Goal: Transaction & Acquisition: Purchase product/service

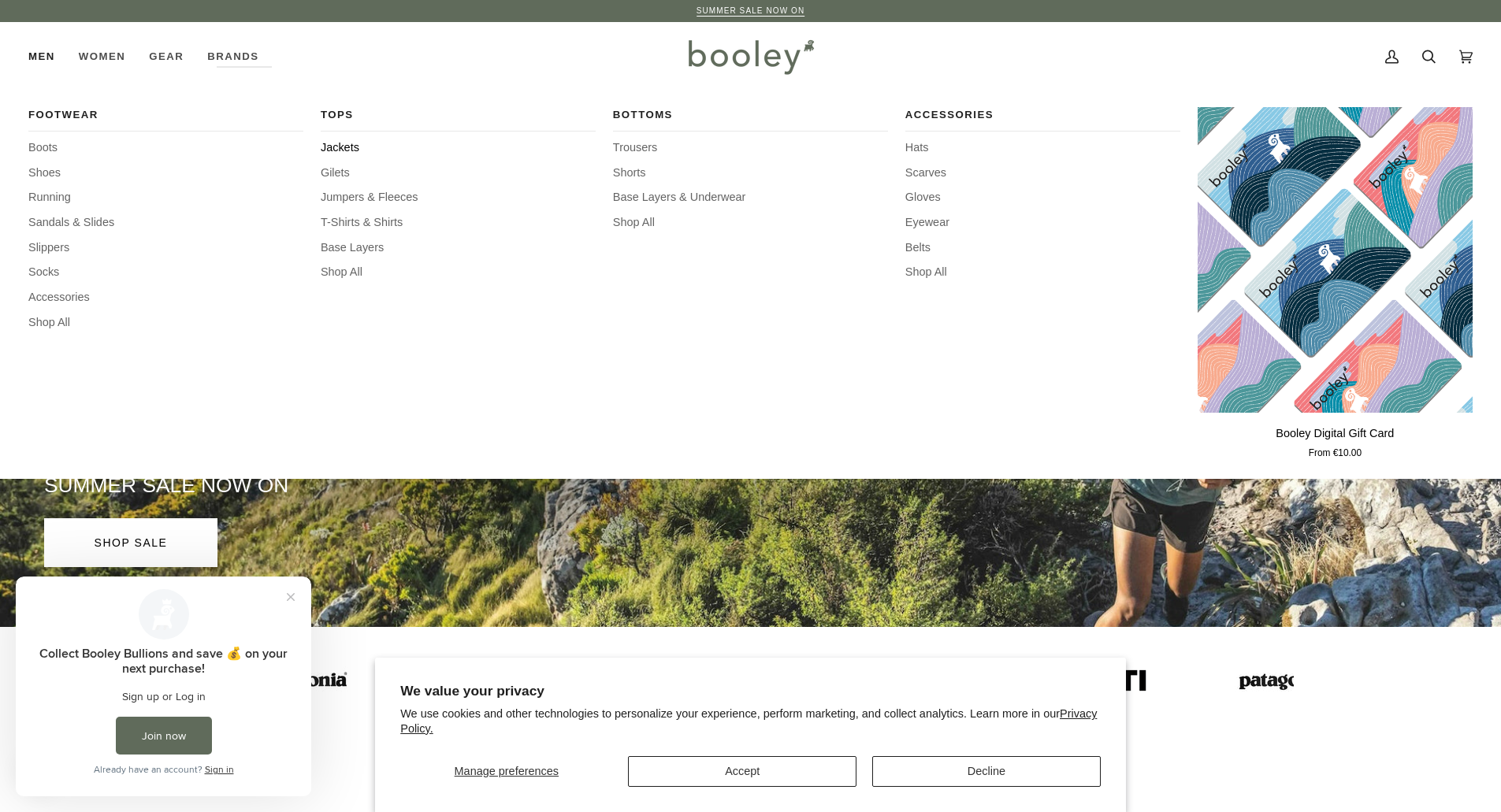
click at [335, 150] on span "Jackets" at bounding box center [458, 148] width 275 height 17
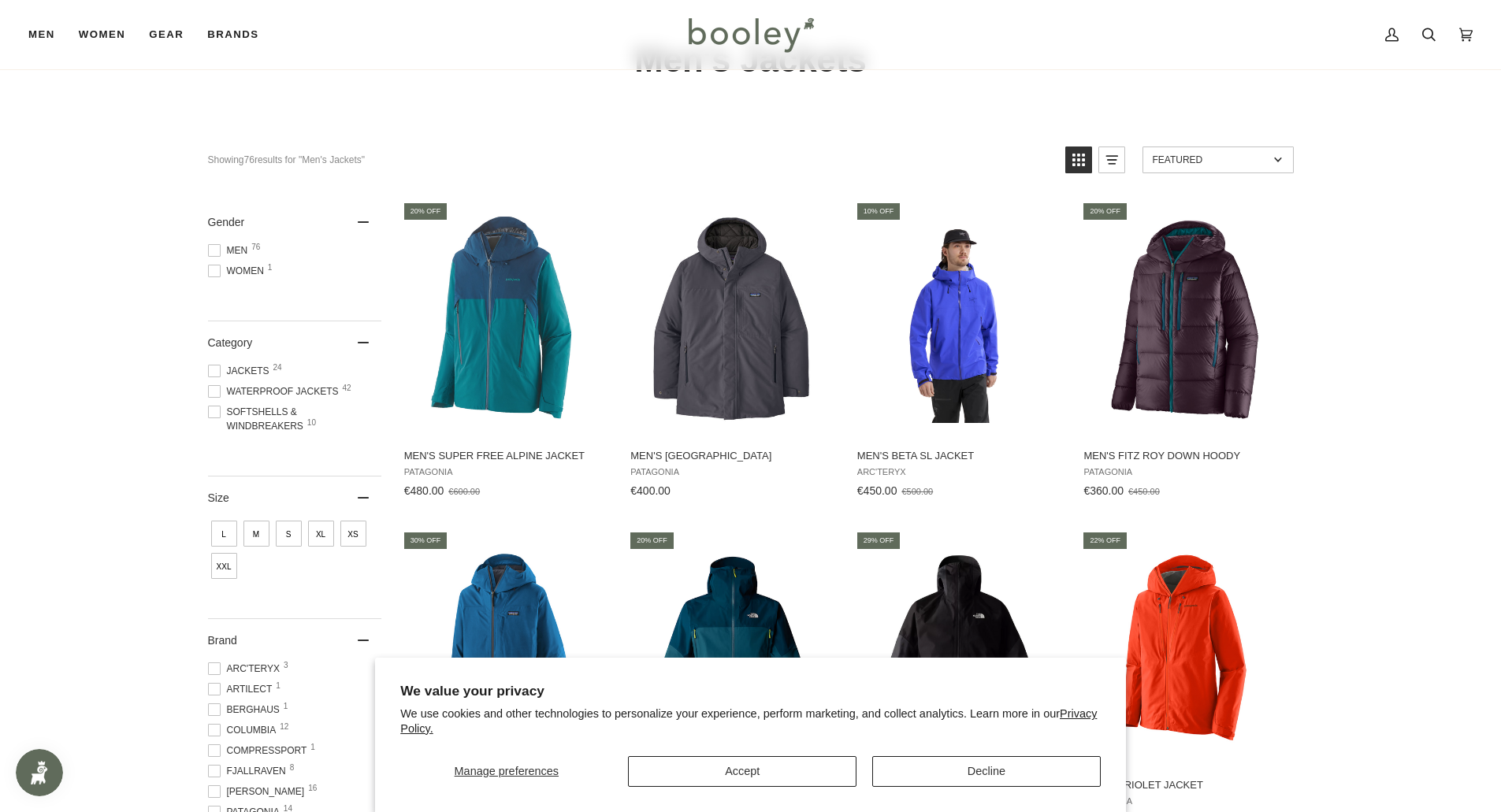
scroll to position [315, 0]
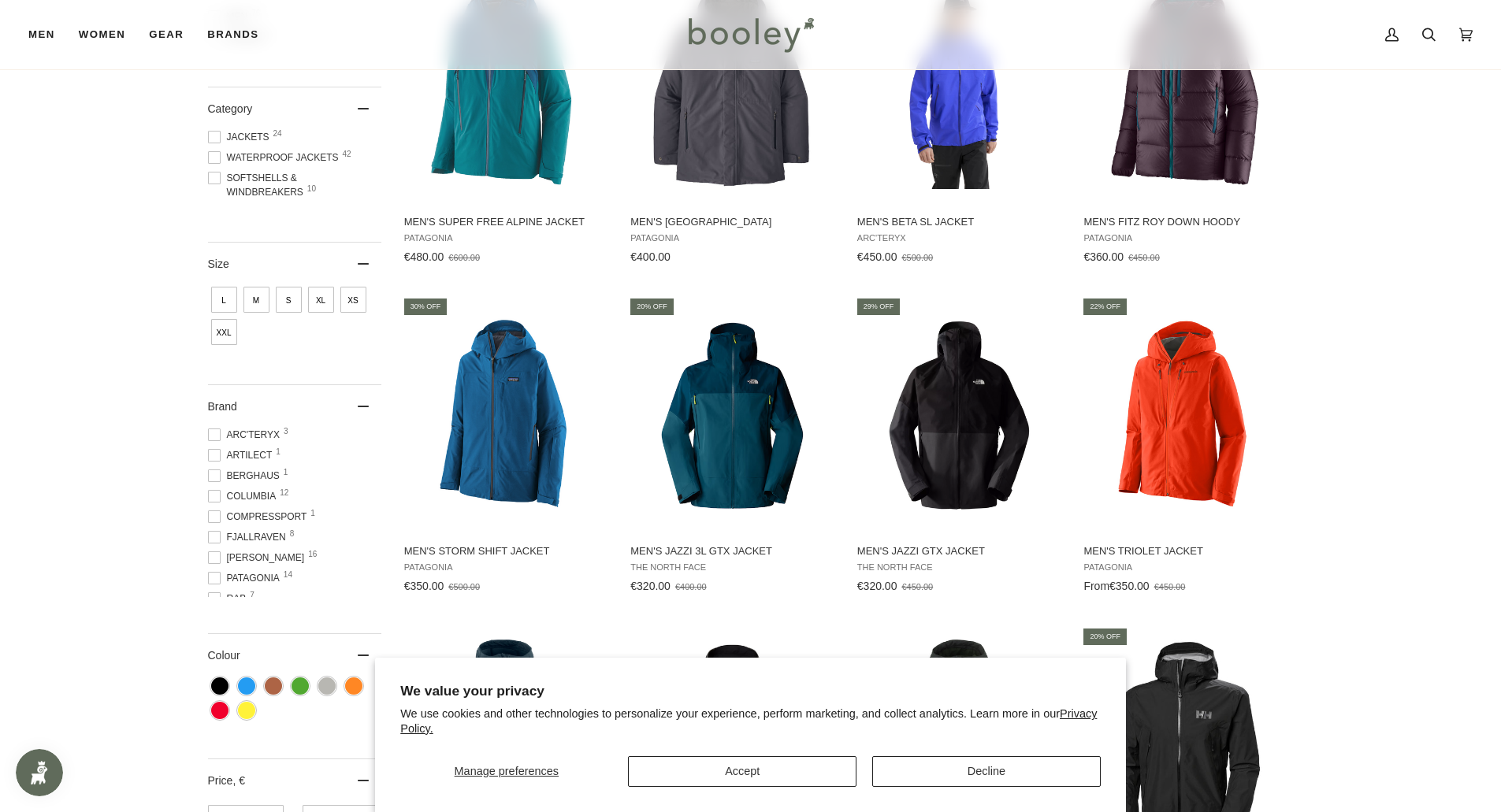
click at [211, 580] on span at bounding box center [214, 577] width 13 height 13
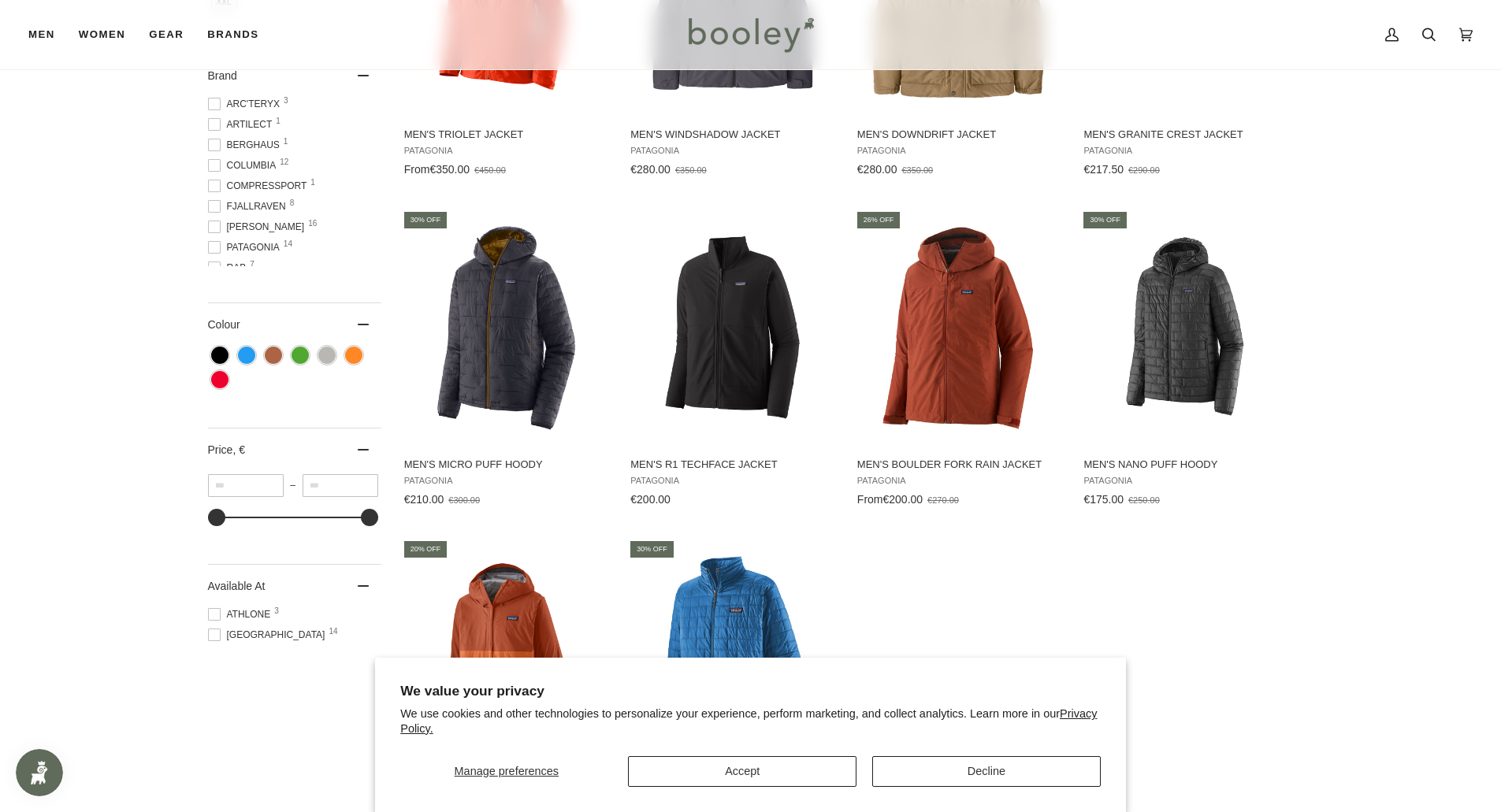
scroll to position [709, 0]
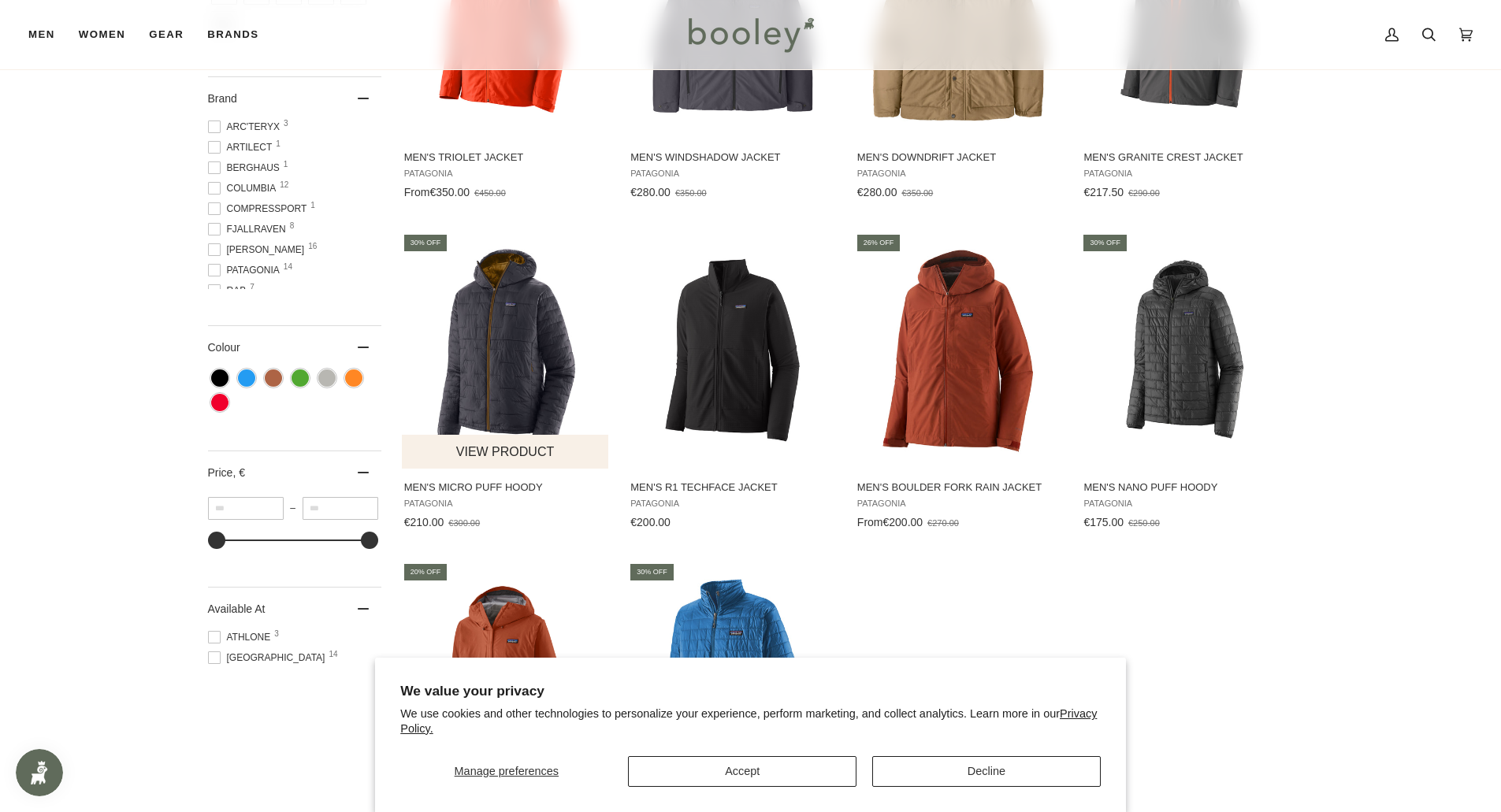
click at [499, 447] on button "View product" at bounding box center [505, 451] width 207 height 34
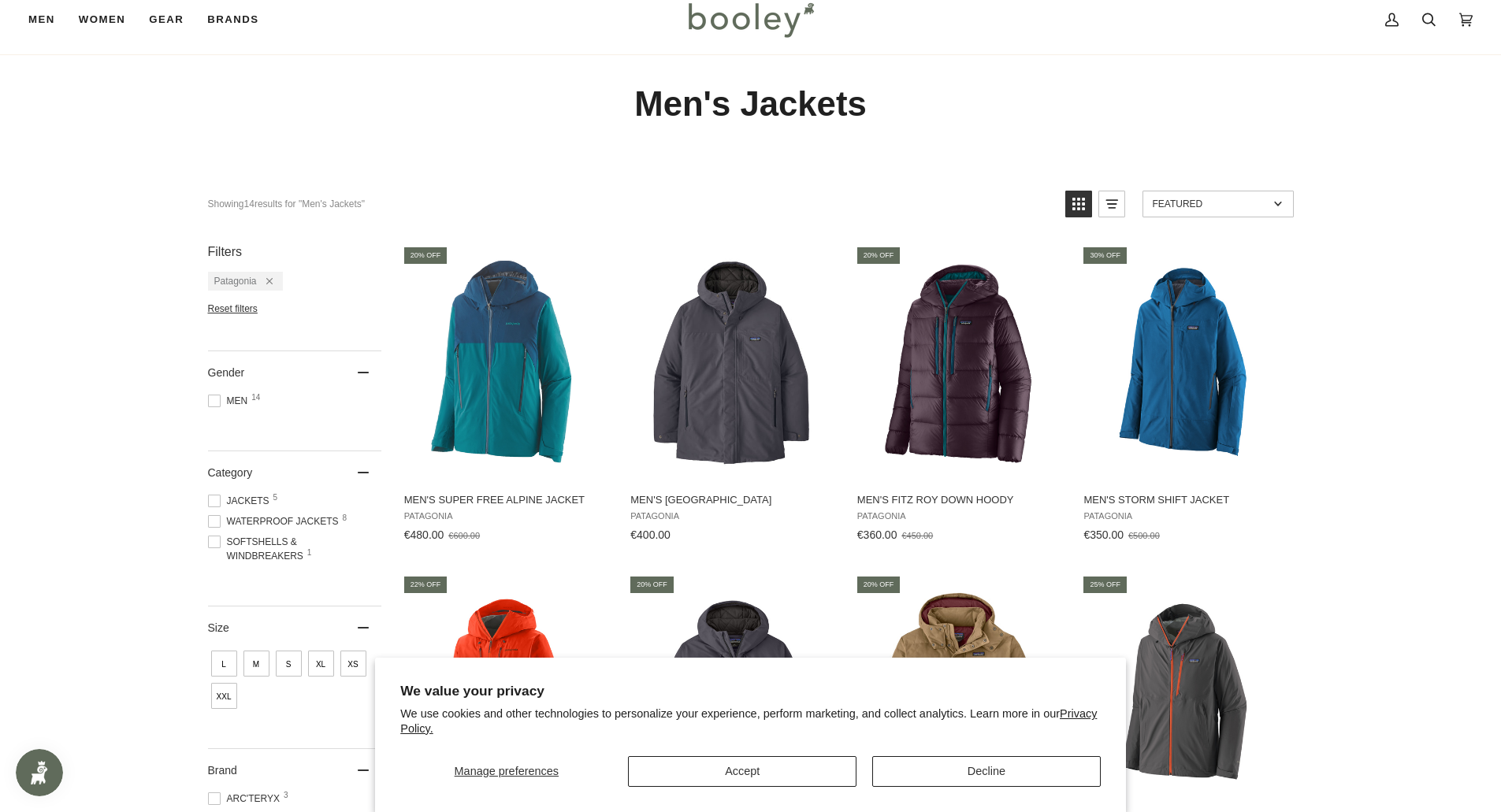
scroll to position [0, 0]
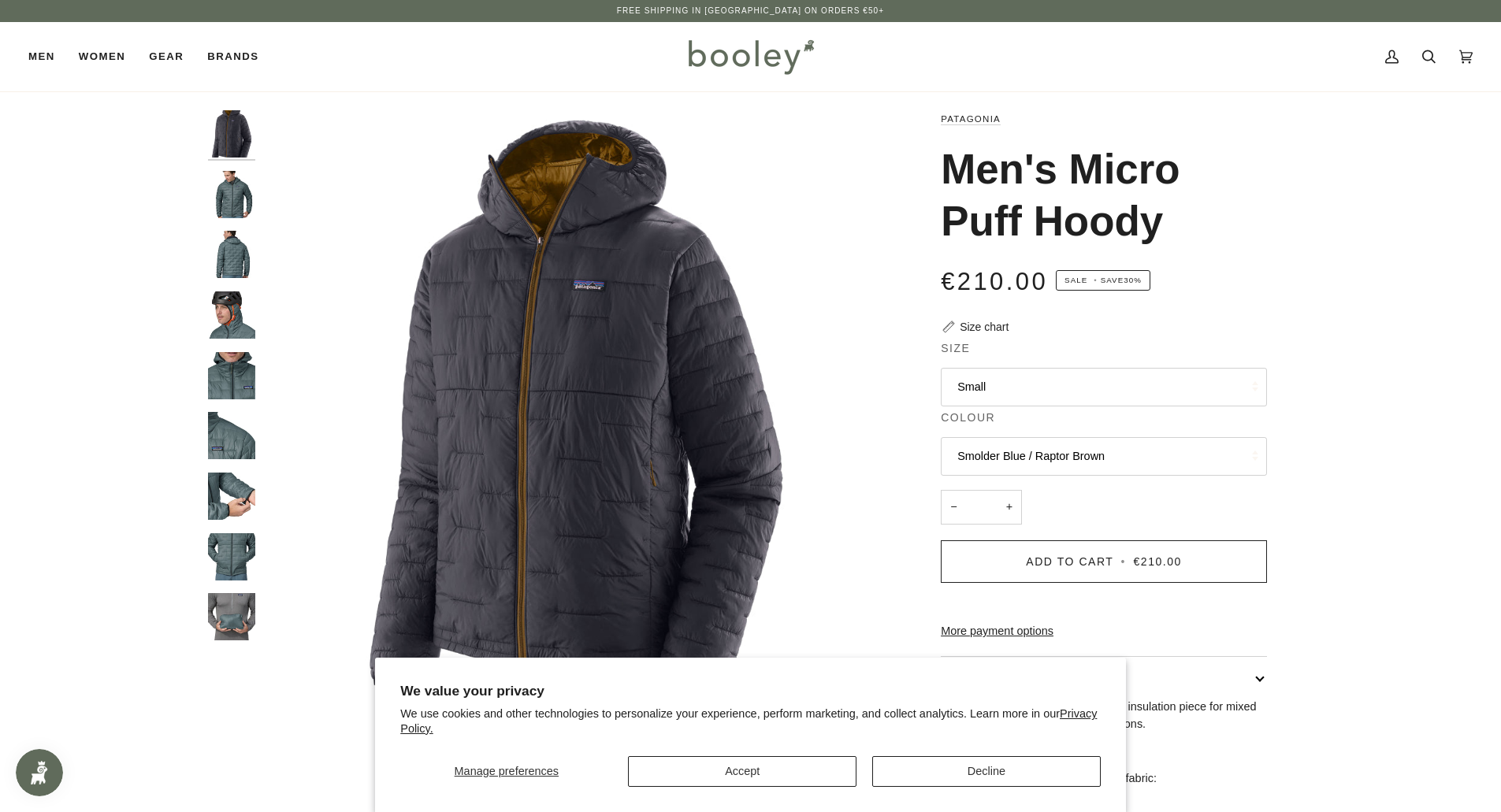
click at [234, 187] on img "Patagonia Men's Micro Puff Hoody - Booley Galway" at bounding box center [231, 194] width 47 height 47
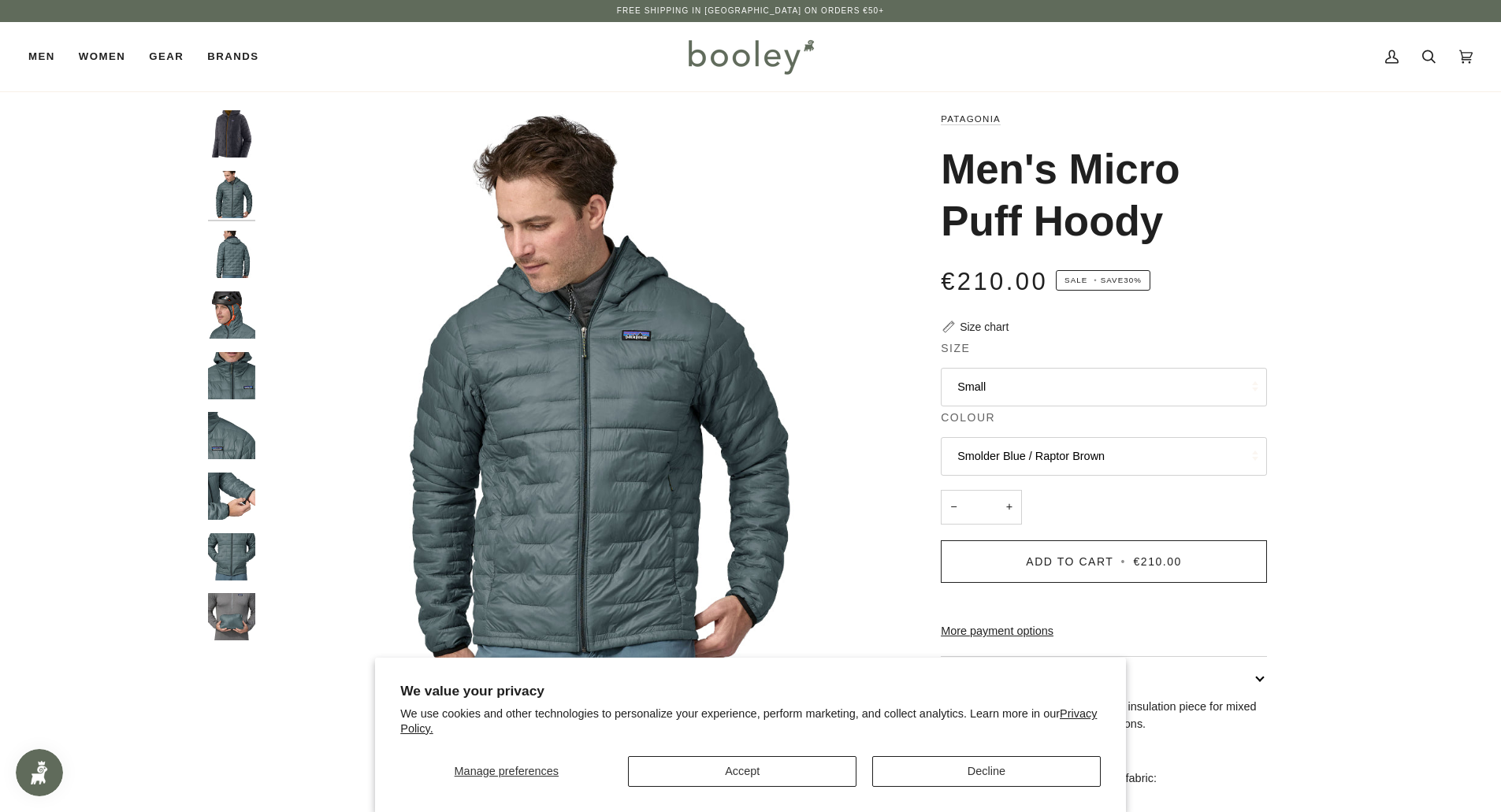
click at [229, 266] on img "Patagonia Men's Micro Puff Hoody - Booley Galway" at bounding box center [231, 254] width 47 height 47
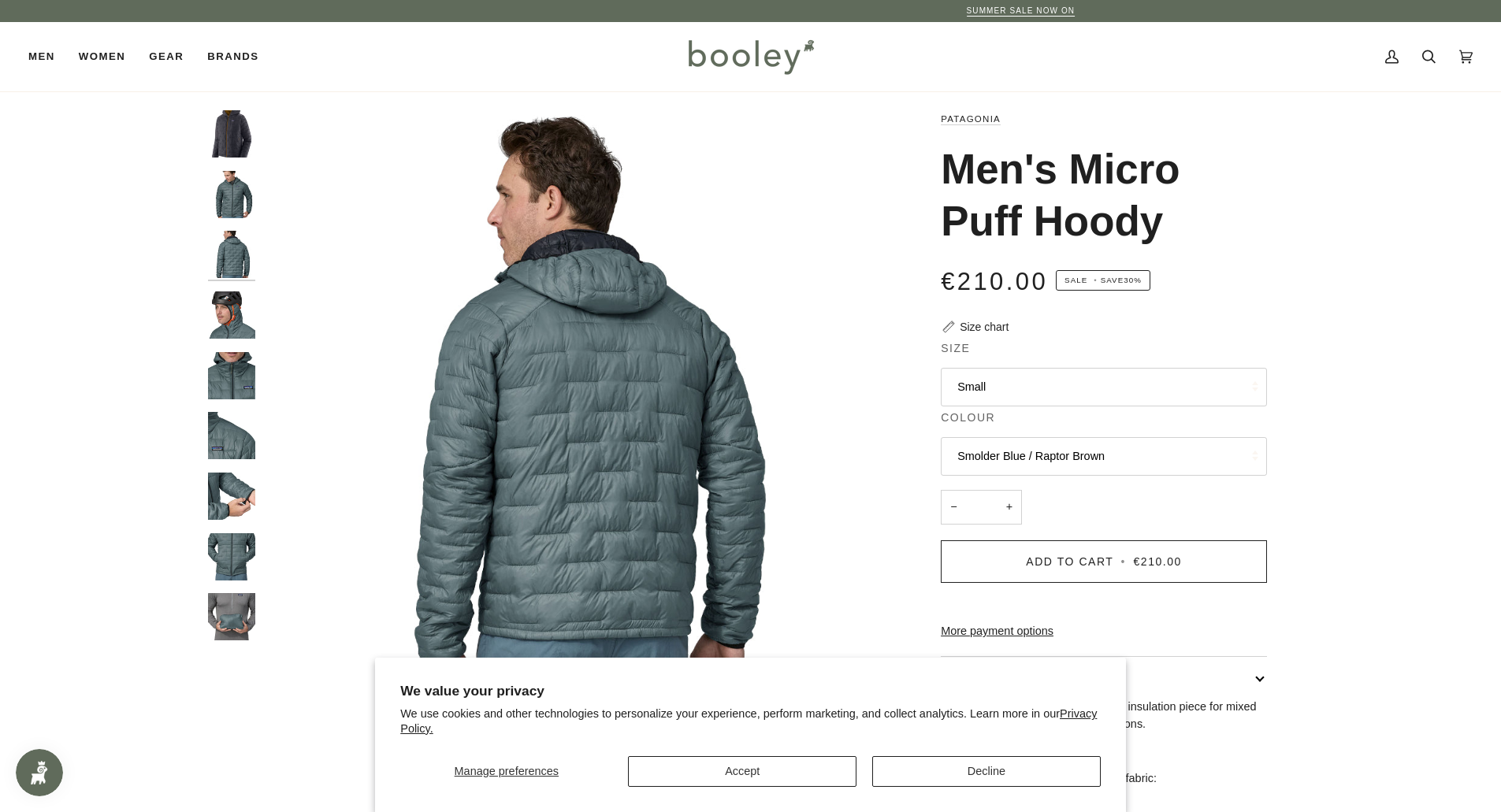
click at [234, 307] on img "Patagonia Men's Micro Puff Hoody - Booley Galway" at bounding box center [231, 314] width 47 height 47
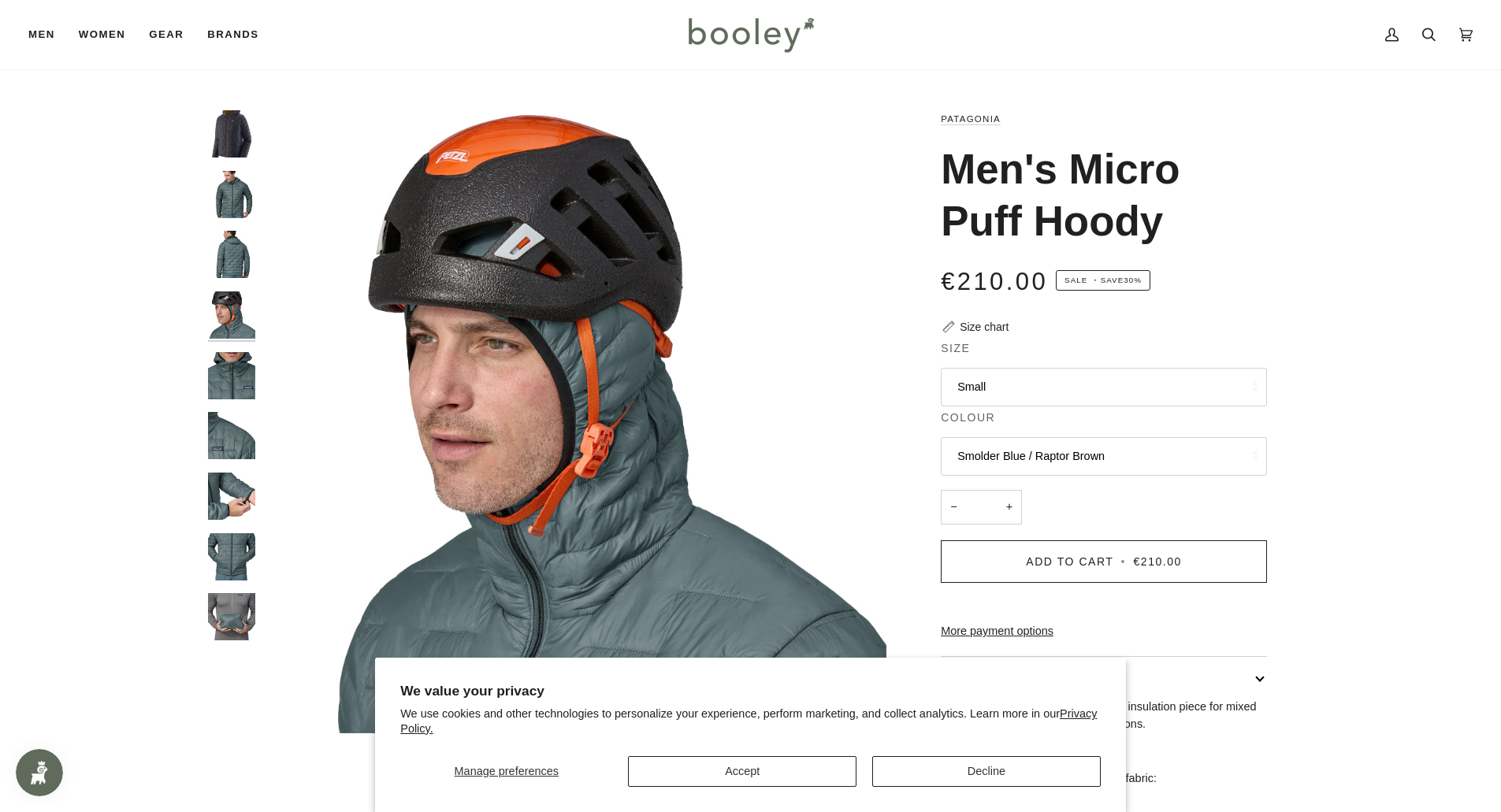
scroll to position [79, 0]
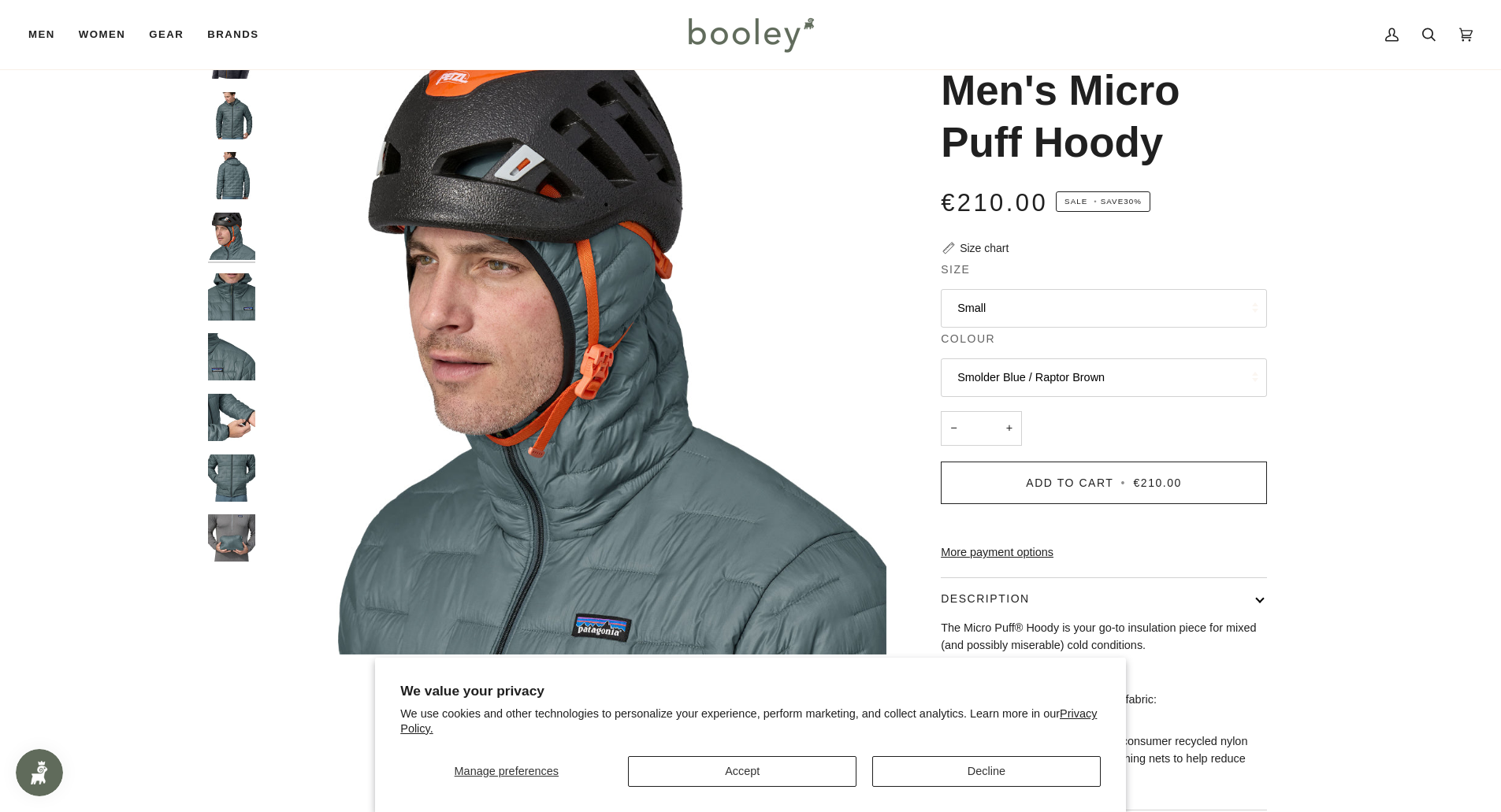
click at [231, 339] on img "Patagonia Men's Micro Puff Hoody - Booley Galway" at bounding box center [231, 357] width 47 height 47
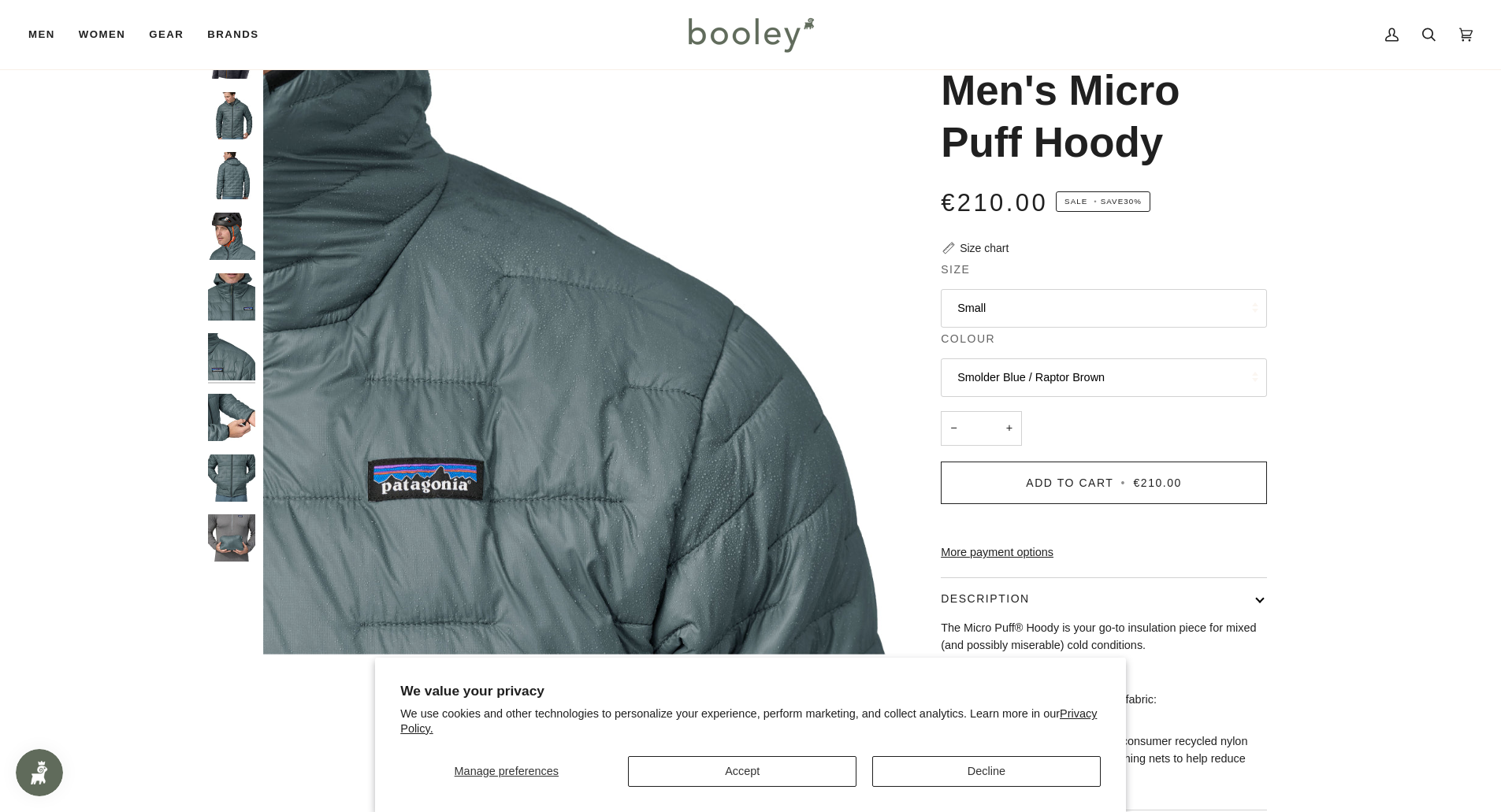
click at [232, 439] on img "Patagonia Men's Micro Puff Hoody - Booley Galway" at bounding box center [231, 417] width 47 height 47
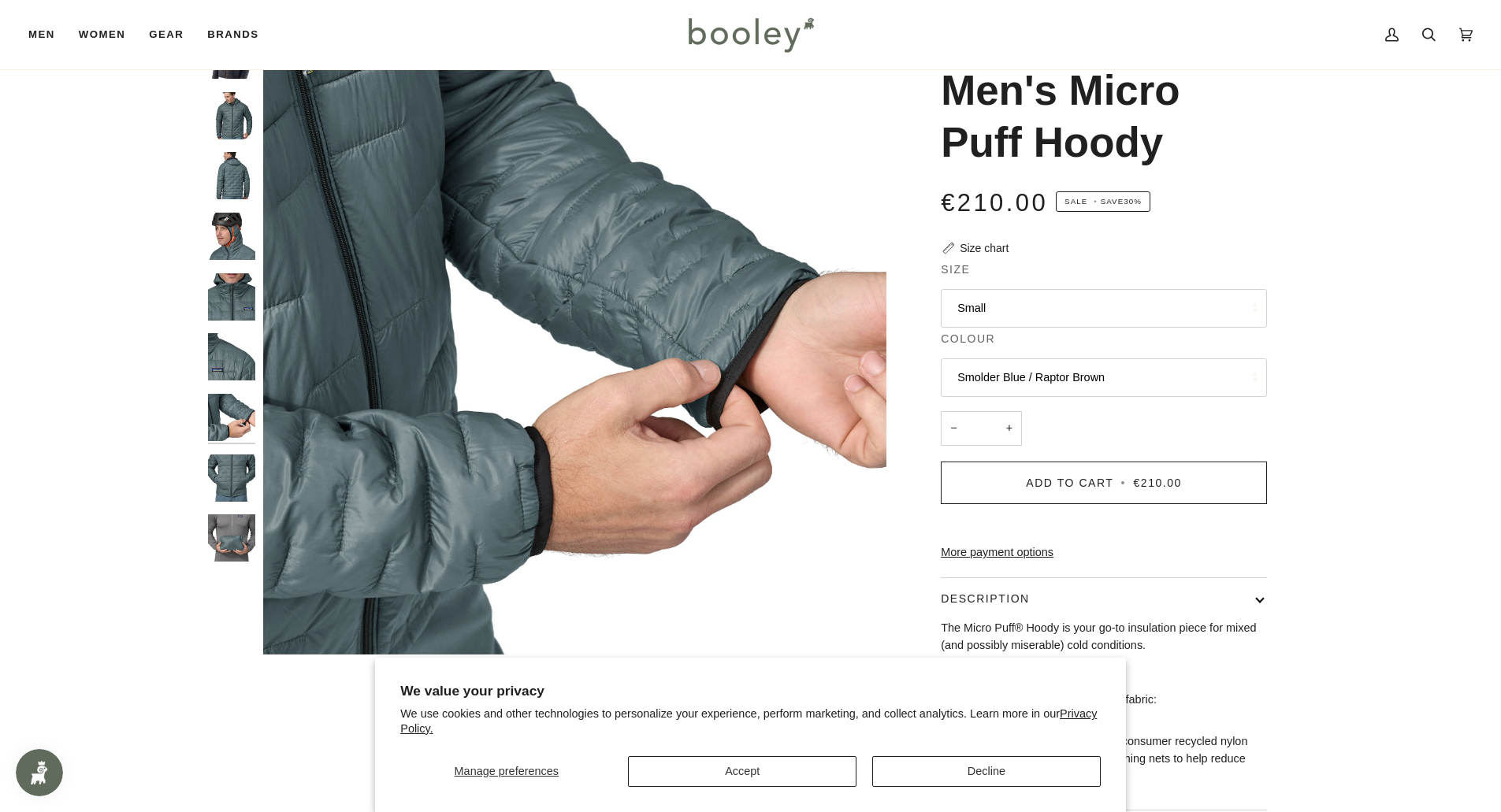
click at [235, 482] on img "Patagonia Men's Micro Puff Hoody - Booley Galway" at bounding box center [231, 478] width 47 height 47
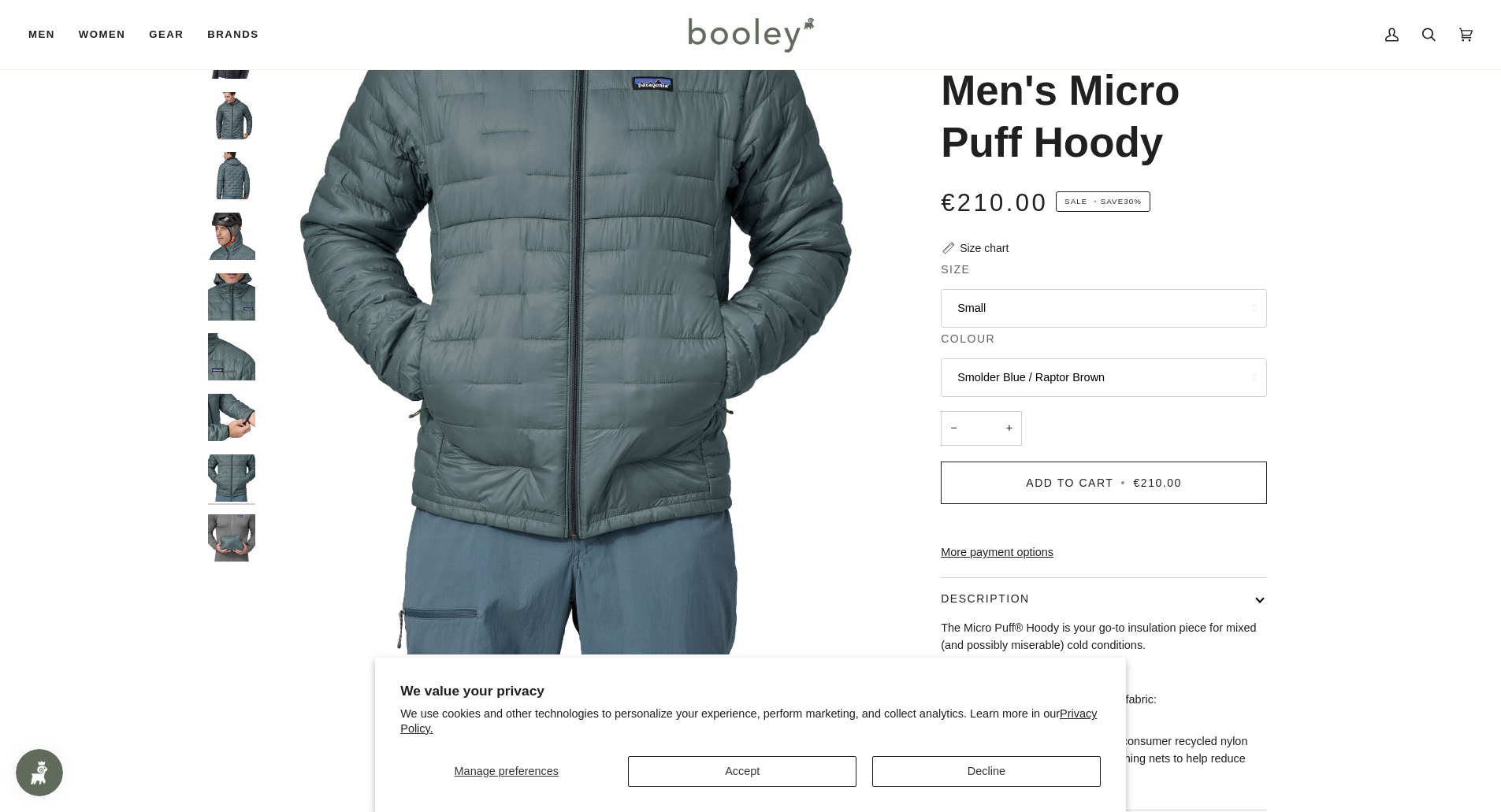
click at [231, 510] on div at bounding box center [236, 303] width 55 height 543
